Goal: Transaction & Acquisition: Purchase product/service

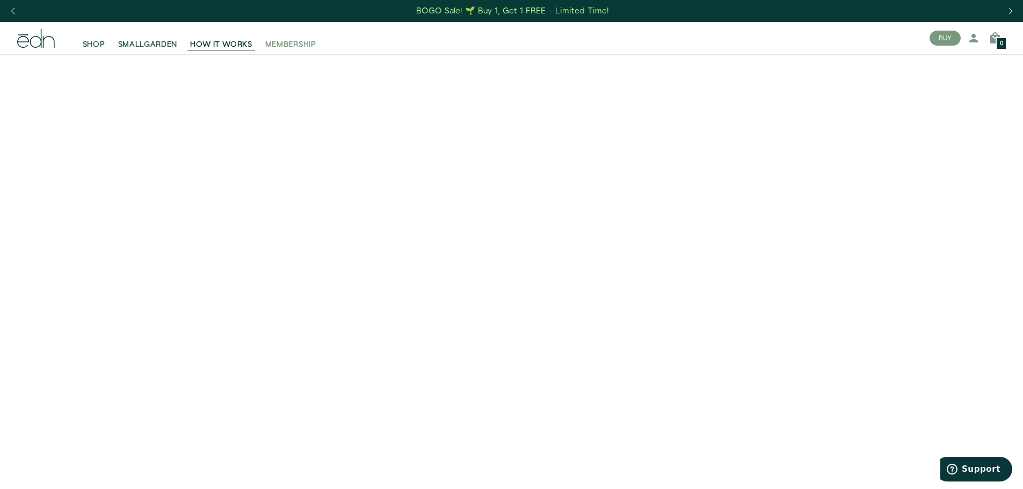
click at [296, 45] on span "MEMBERSHIP" at bounding box center [290, 44] width 51 height 11
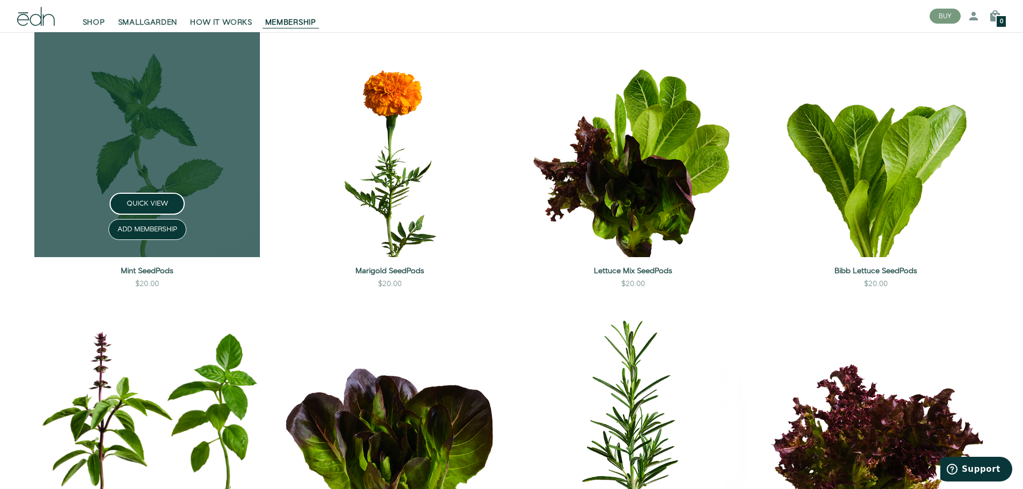
scroll to position [1557, 0]
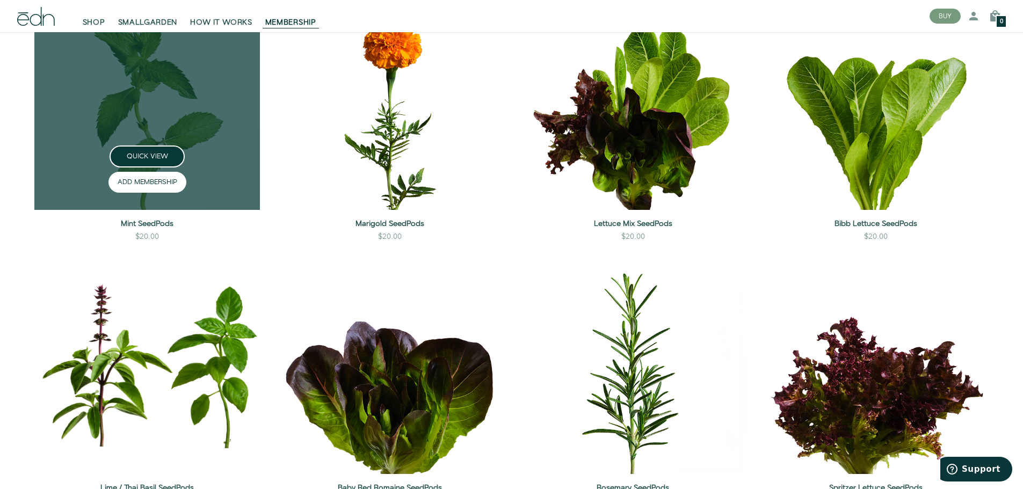
click at [144, 189] on button "ADD MEMBERSHIP" at bounding box center [147, 182] width 78 height 21
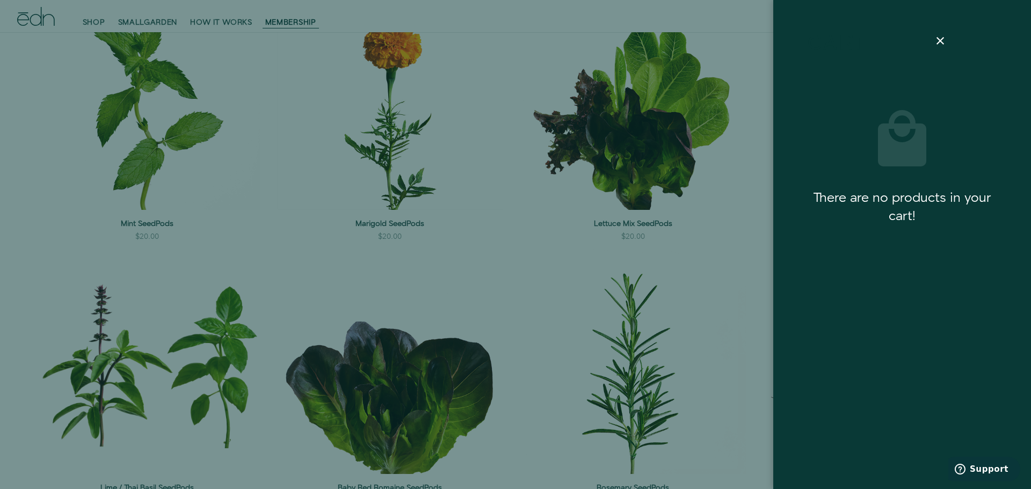
click at [110, 162] on div at bounding box center [515, 244] width 1031 height 489
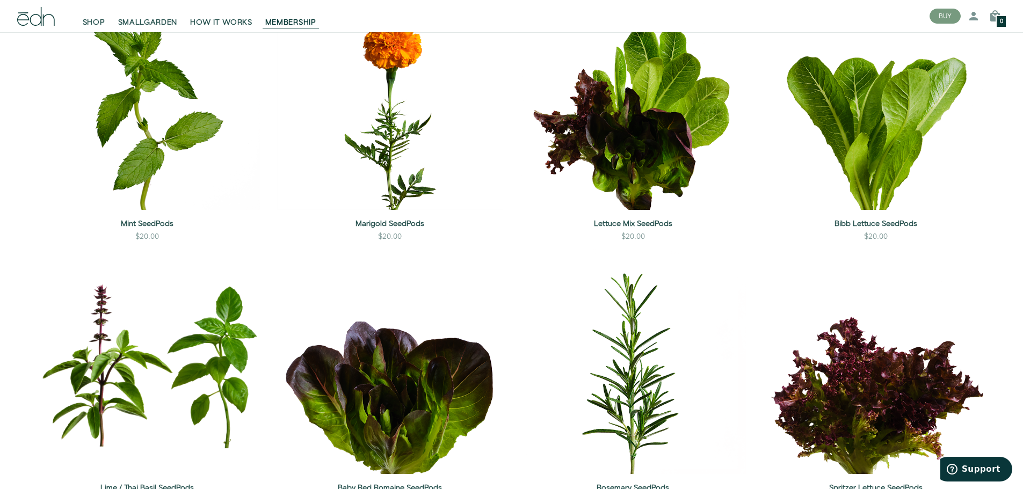
click at [133, 160] on div "QUICK VIEW" at bounding box center [147, 156] width 243 height 22
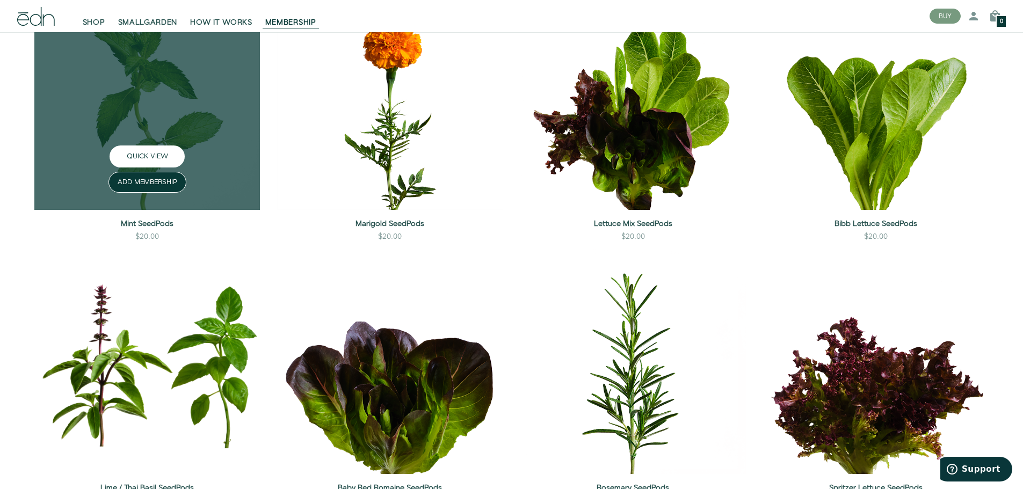
click at [140, 155] on button "QUICK VIEW" at bounding box center [147, 156] width 75 height 22
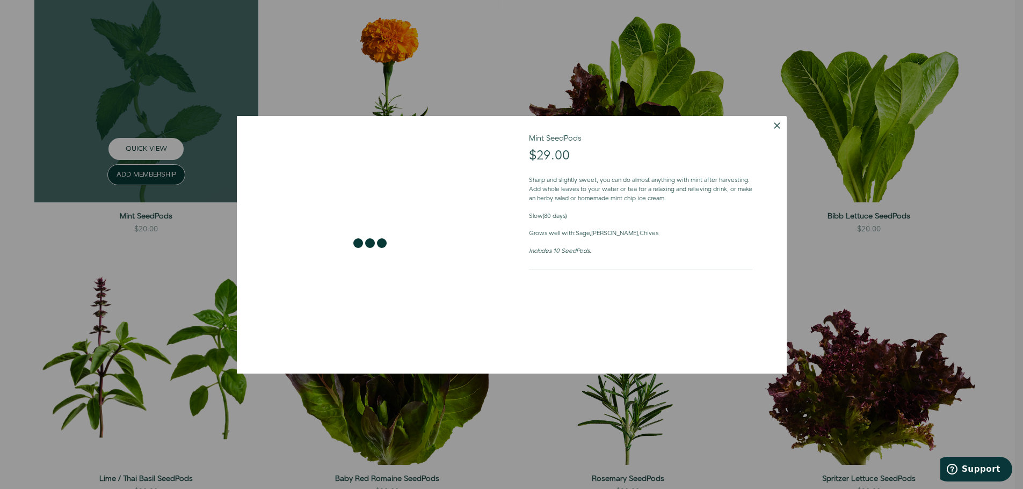
scroll to position [1562, 0]
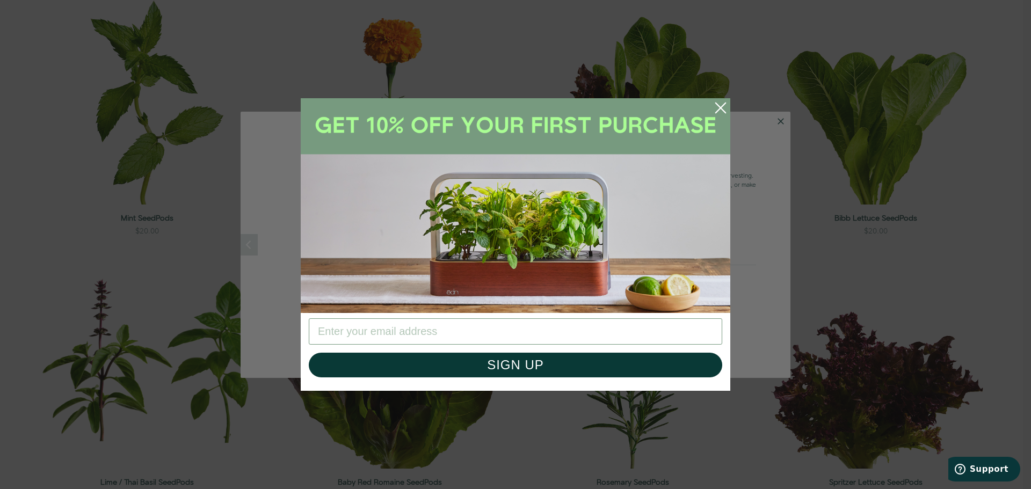
click at [779, 122] on div "Close dialog SIGN UP Submit" at bounding box center [515, 244] width 1031 height 489
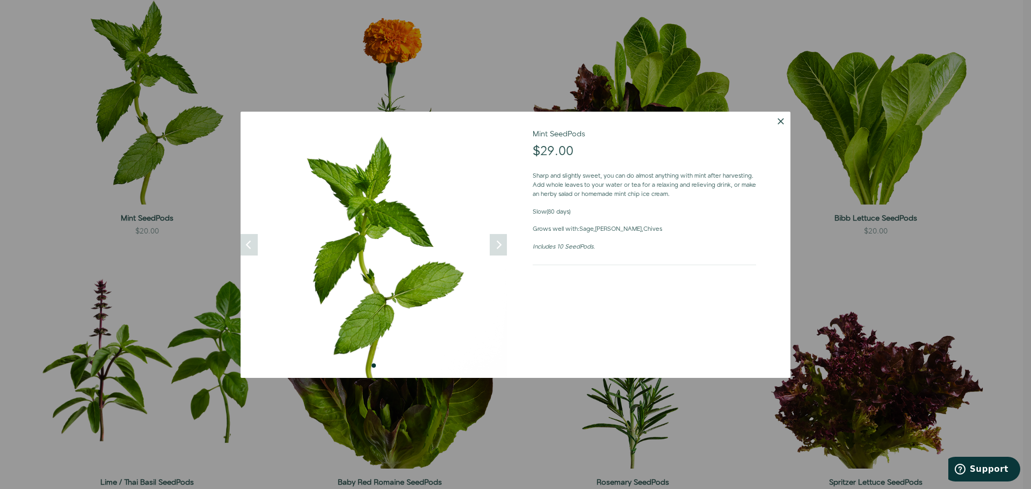
click at [784, 123] on button "Dismiss" at bounding box center [780, 121] width 19 height 19
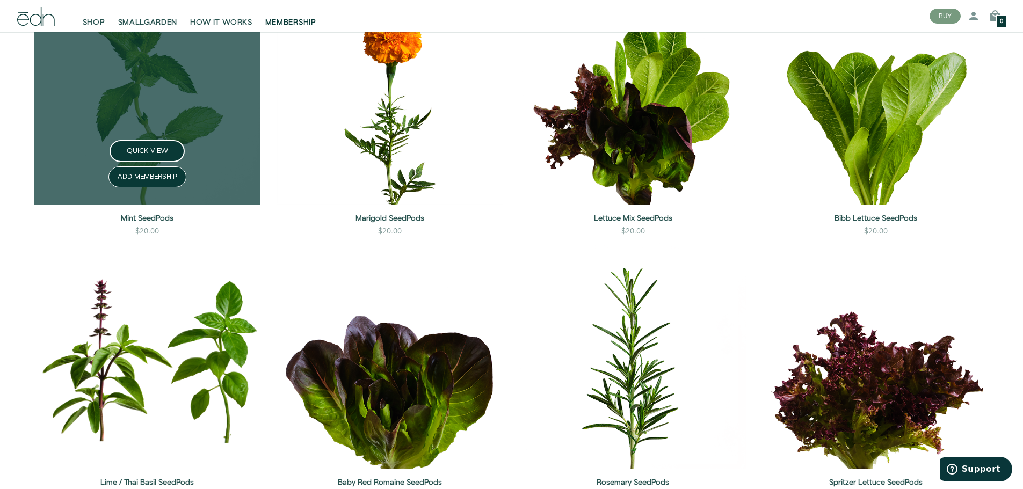
click at [187, 106] on link at bounding box center [146, 91] width 225 height 225
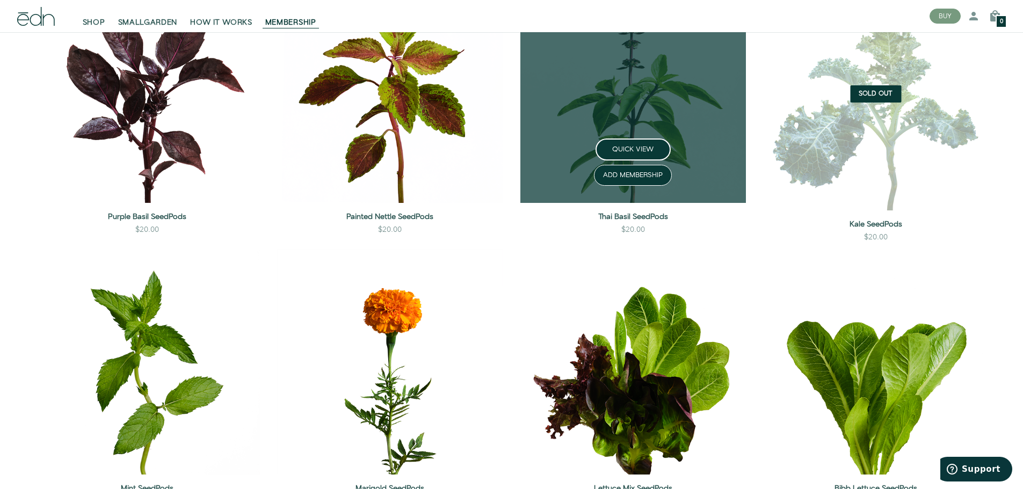
scroll to position [1288, 0]
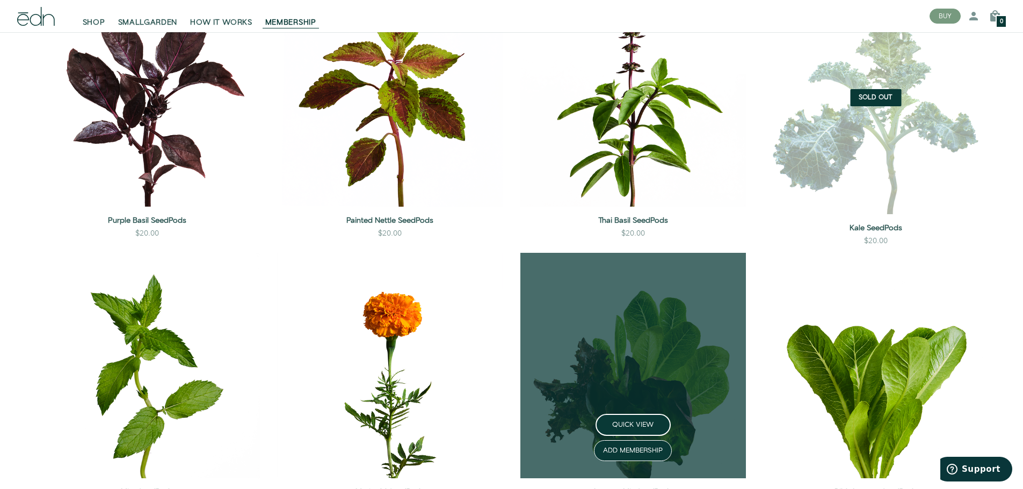
click at [641, 400] on link at bounding box center [632, 365] width 225 height 225
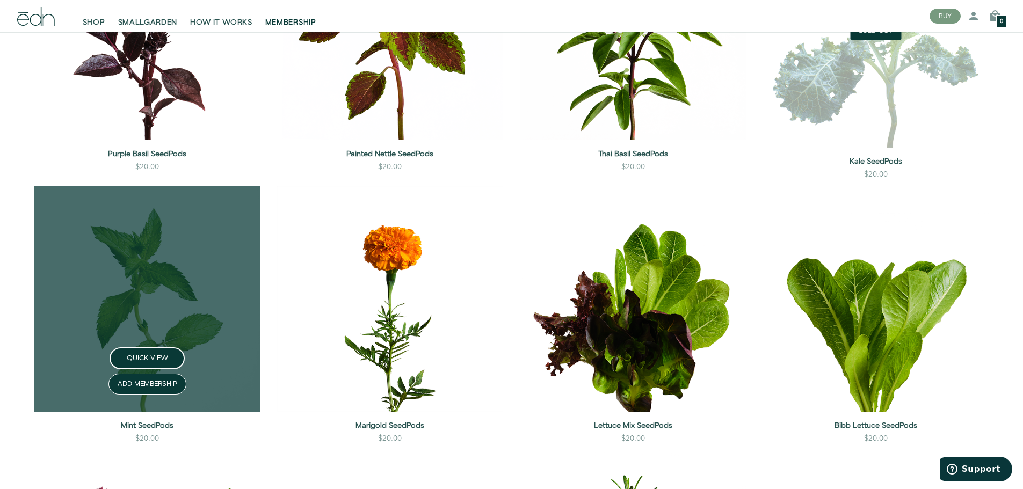
scroll to position [1393, 0]
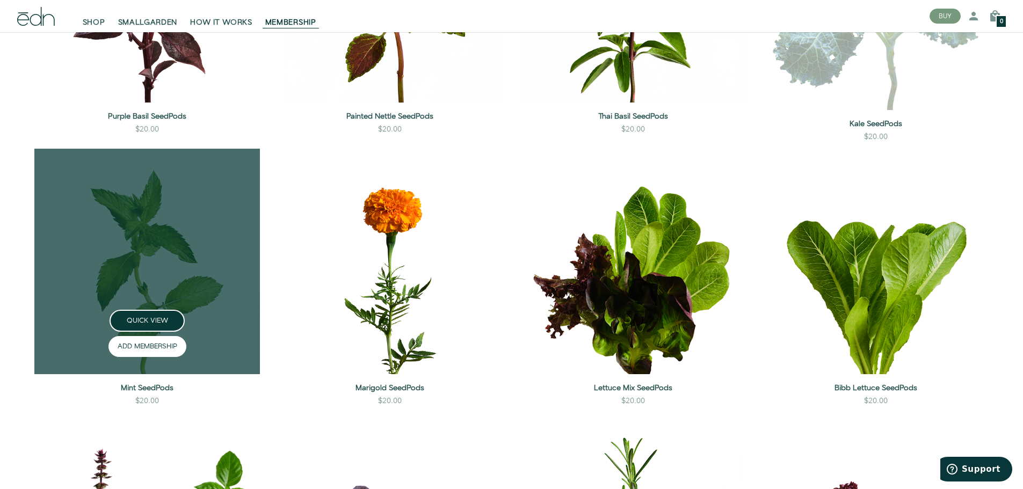
click at [162, 351] on button "ADD MEMBERSHIP" at bounding box center [147, 346] width 78 height 21
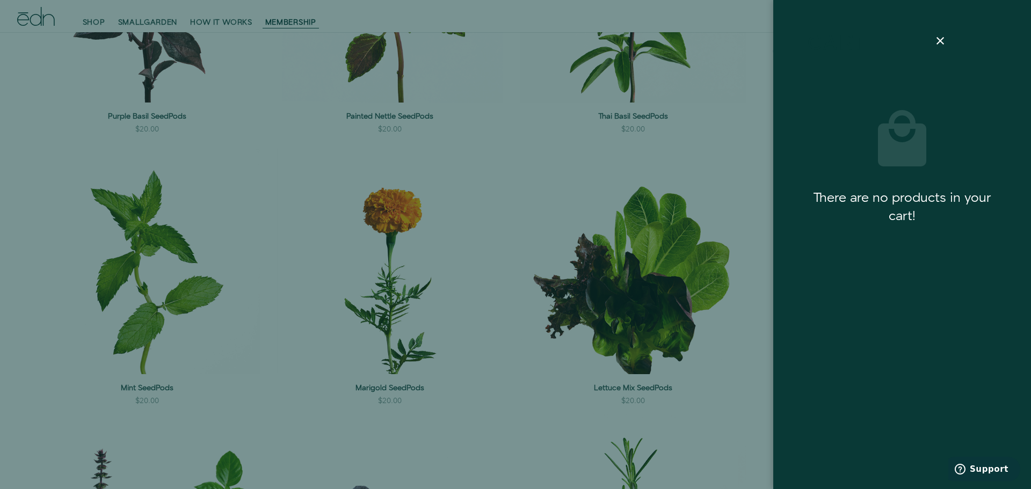
click at [127, 281] on div at bounding box center [515, 244] width 1031 height 489
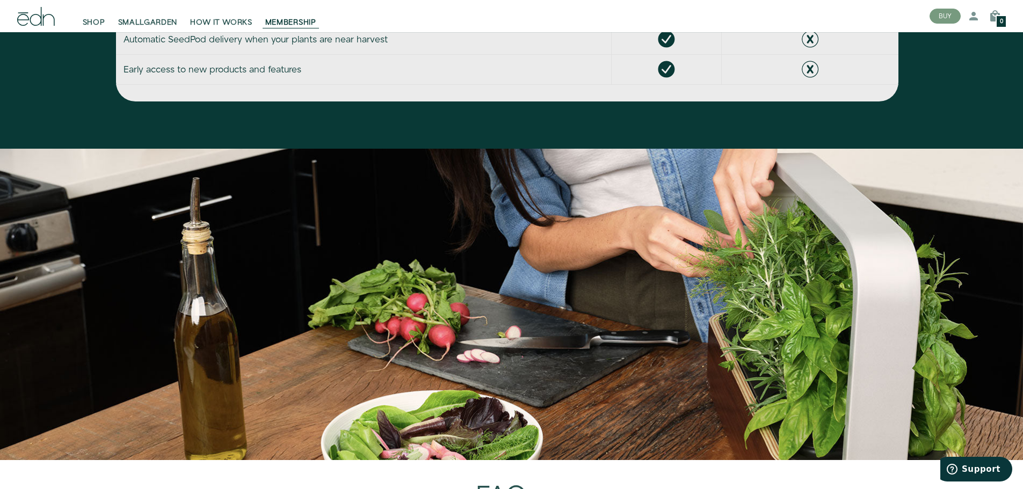
scroll to position [3379, 0]
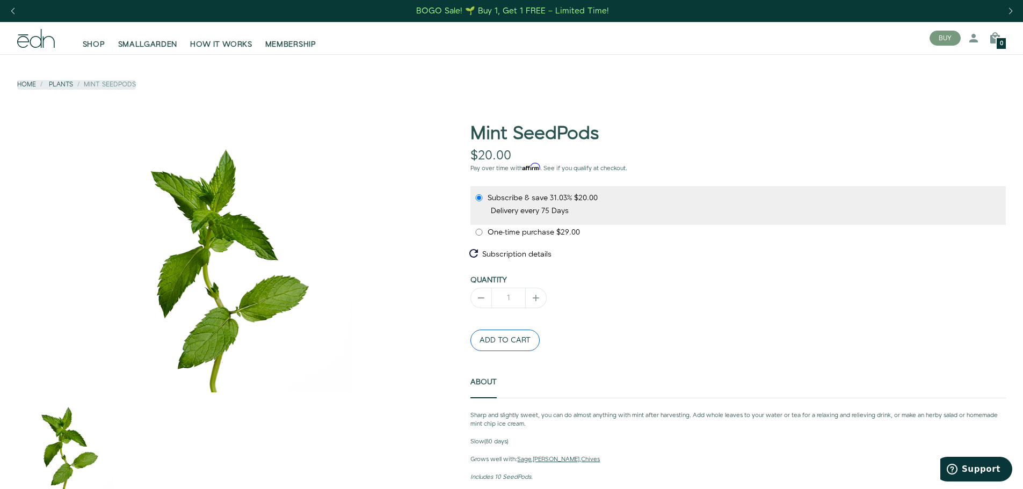
click at [514, 247] on div "Subscription details How subscriptions work Products are automatically delivere…" at bounding box center [737, 257] width 535 height 27
click at [505, 344] on button "ADD TO CART" at bounding box center [504, 340] width 69 height 21
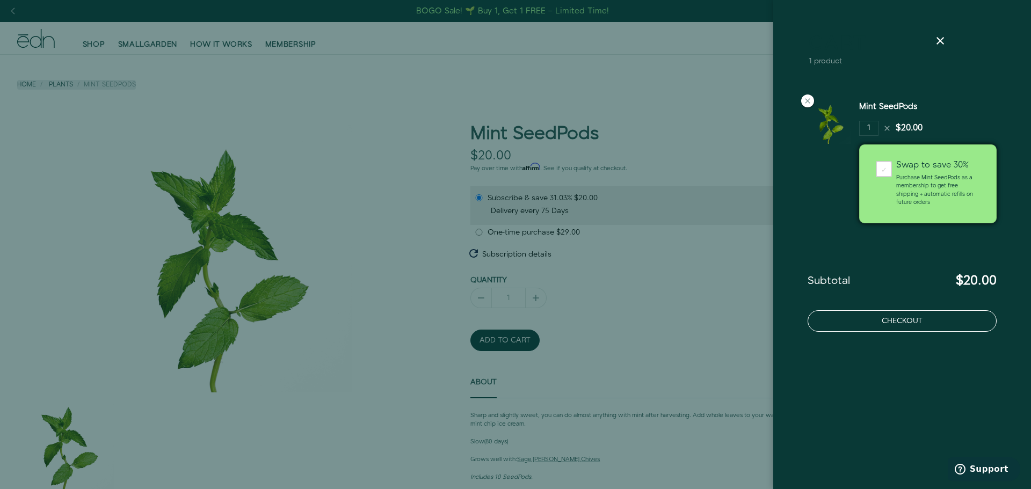
click at [902, 327] on button "Checkout" at bounding box center [901, 320] width 189 height 21
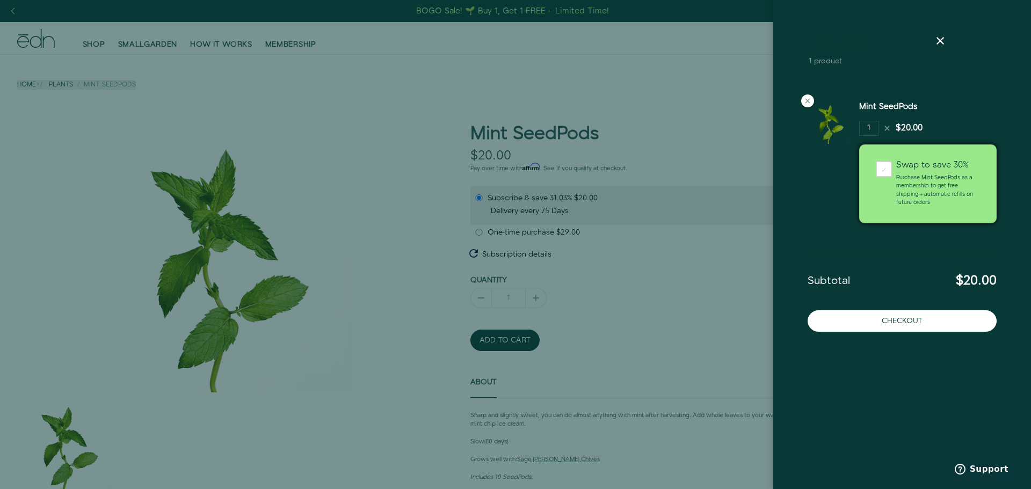
click at [913, 164] on div "Swap to save 30%" at bounding box center [938, 165] width 84 height 9
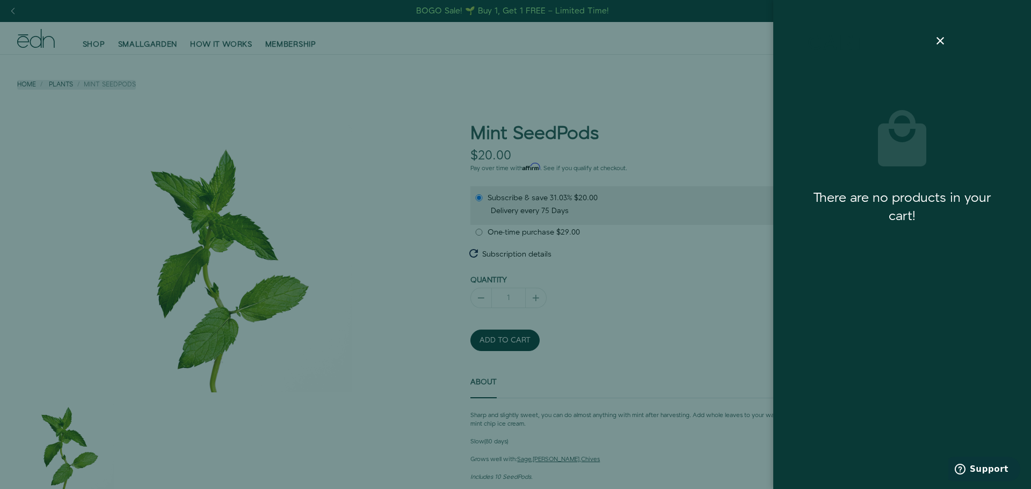
click at [500, 345] on div at bounding box center [515, 244] width 1031 height 489
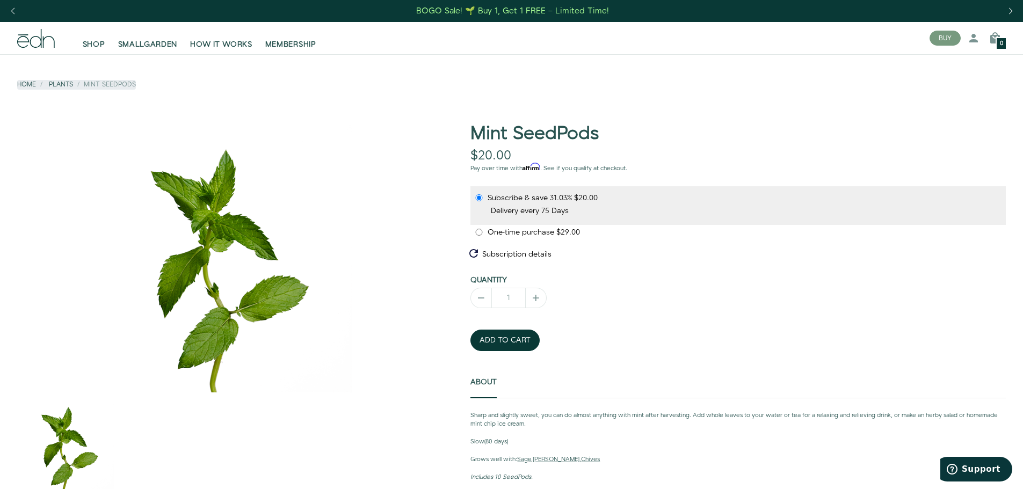
click at [542, 203] on span "Subscribe & save" at bounding box center [518, 198] width 62 height 11
click at [483, 201] on input "Subscribe & save 31.03% $20.00" at bounding box center [479, 197] width 9 height 7
click at [538, 217] on div "Delivery every 75 Days Delivery every 75 Days" at bounding box center [738, 215] width 527 height 19
click at [538, 209] on label "Delivery every 75 Days" at bounding box center [530, 211] width 78 height 11
click at [0, 0] on select "Delivery every 75 Days" at bounding box center [0, 0] width 0 height 0
